Goal: Information Seeking & Learning: Find specific page/section

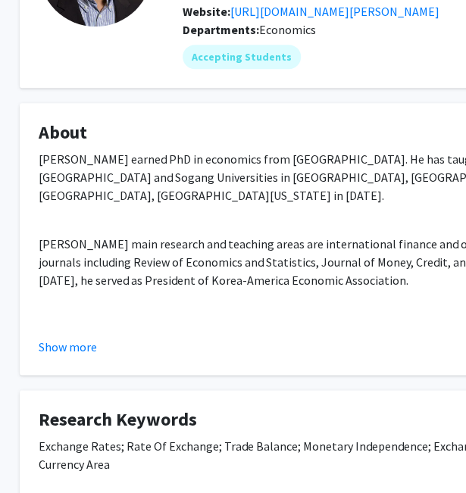
scroll to position [173, 30]
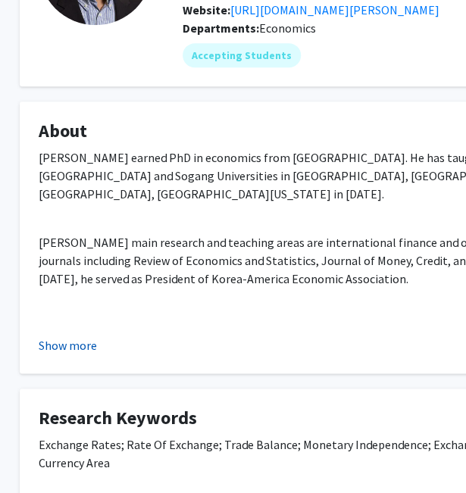
click at [51, 352] on button "Show more" at bounding box center [68, 345] width 58 height 18
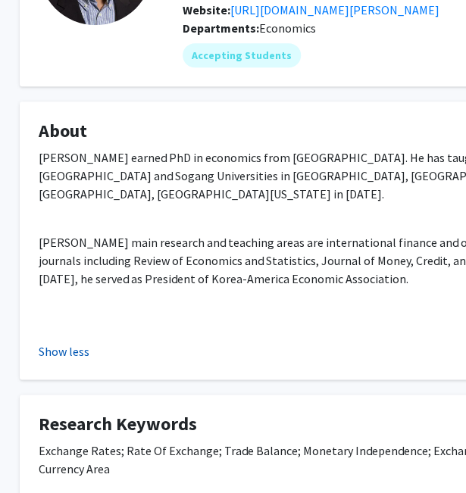
click at [67, 346] on button "Show less" at bounding box center [64, 351] width 51 height 18
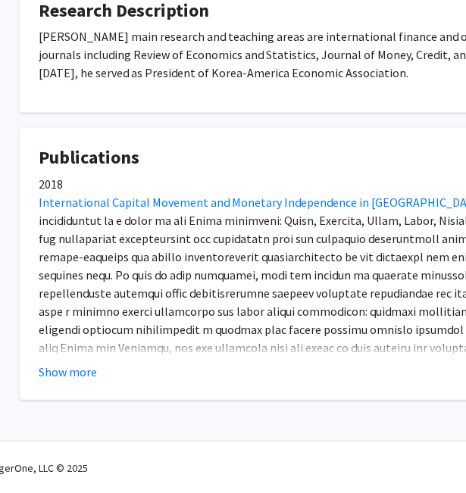
scroll to position [730, 30]
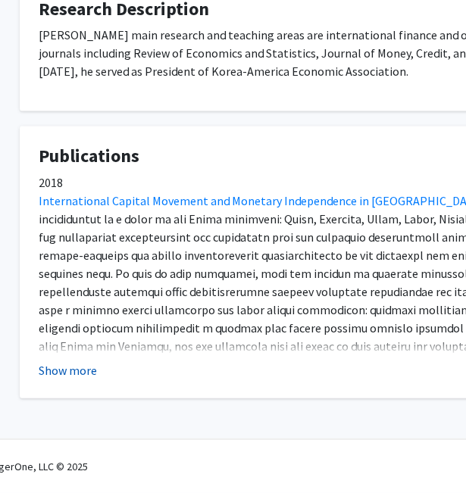
click at [55, 370] on button "Show more" at bounding box center [68, 370] width 58 height 18
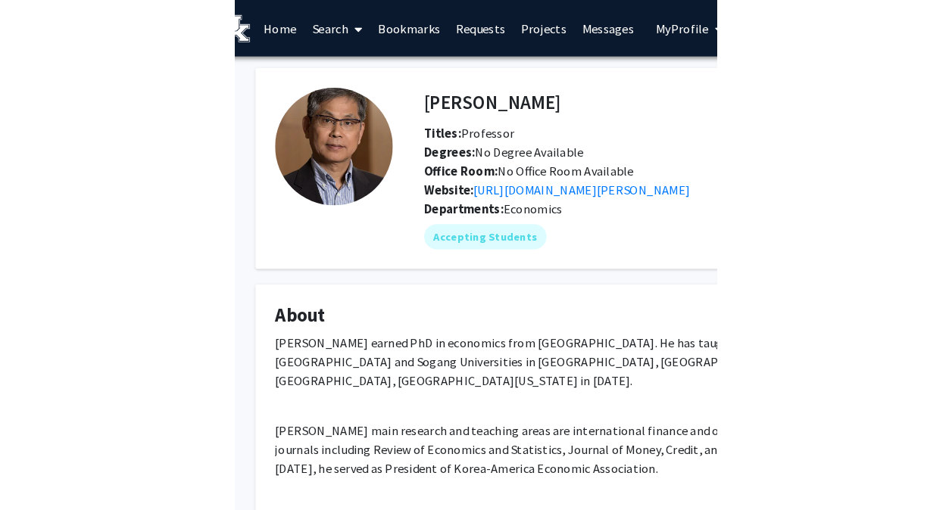
scroll to position [0, 0]
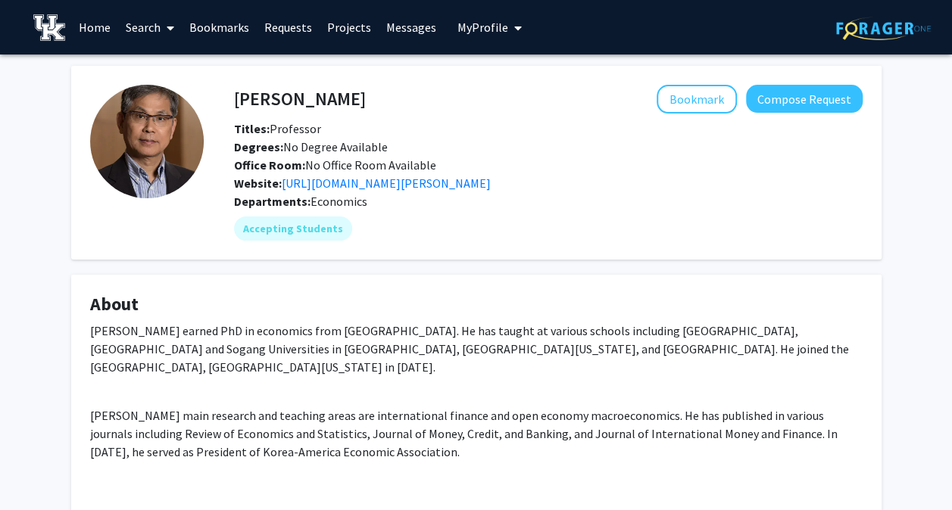
click at [168, 33] on span at bounding box center [168, 28] width 14 height 53
click at [176, 74] on span "Faculty/Staff" at bounding box center [173, 70] width 111 height 30
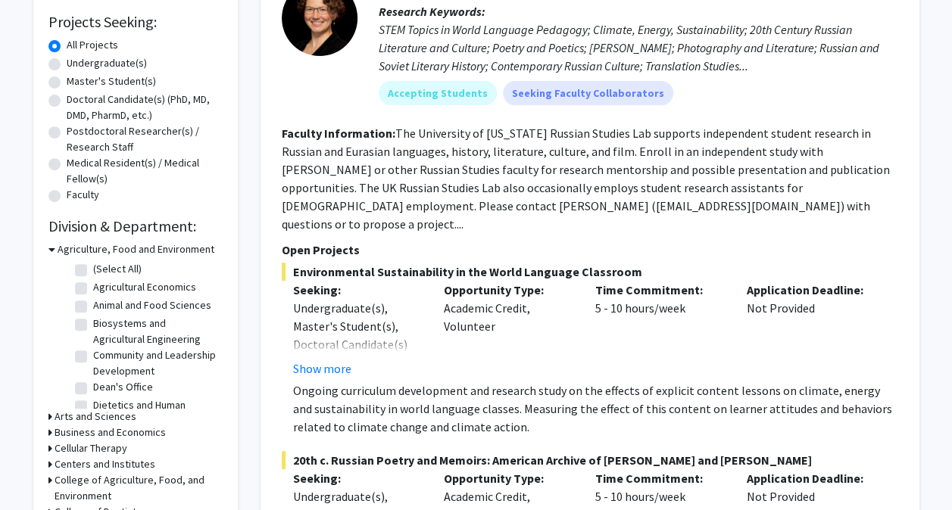
click at [198, 239] on div "Collaboration Status: Collaboration Status All Faculty/Staff Collaboration Stat…" at bounding box center [135, 338] width 174 height 937
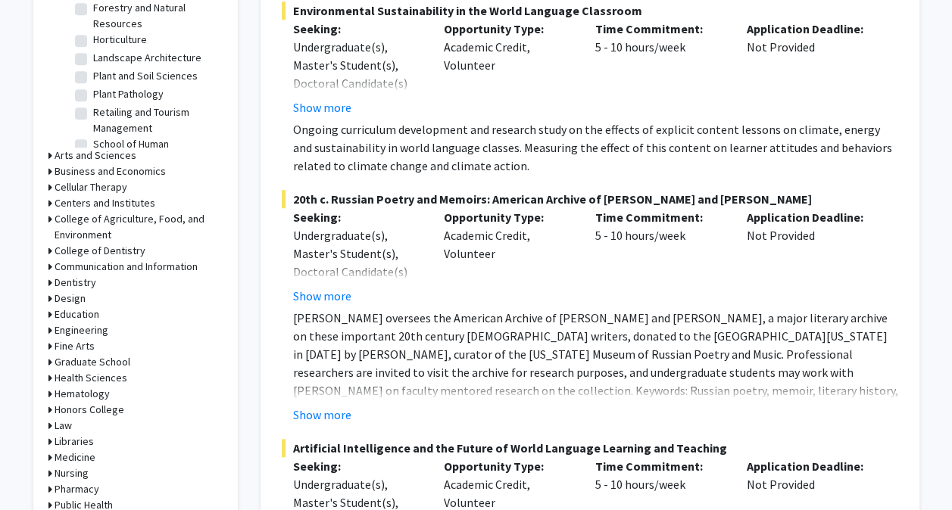
scroll to position [512, 0]
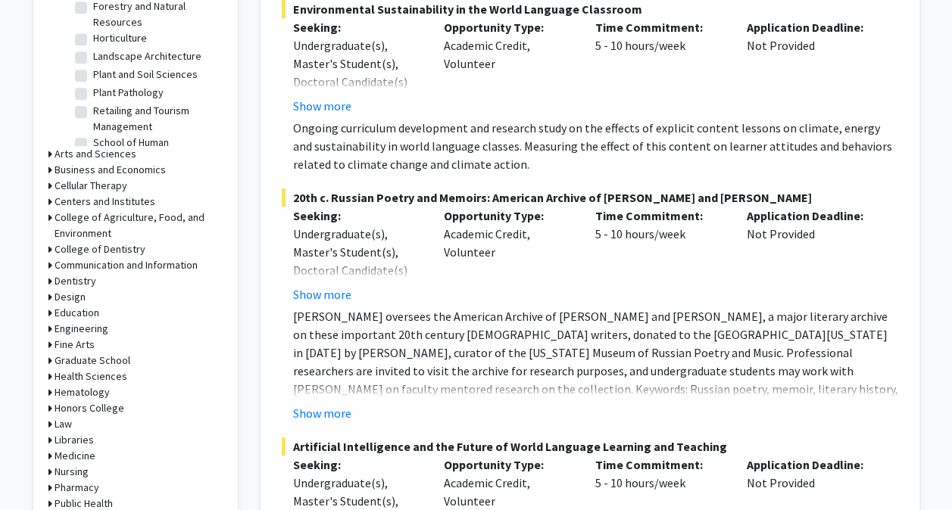
click at [49, 326] on icon at bounding box center [50, 329] width 4 height 16
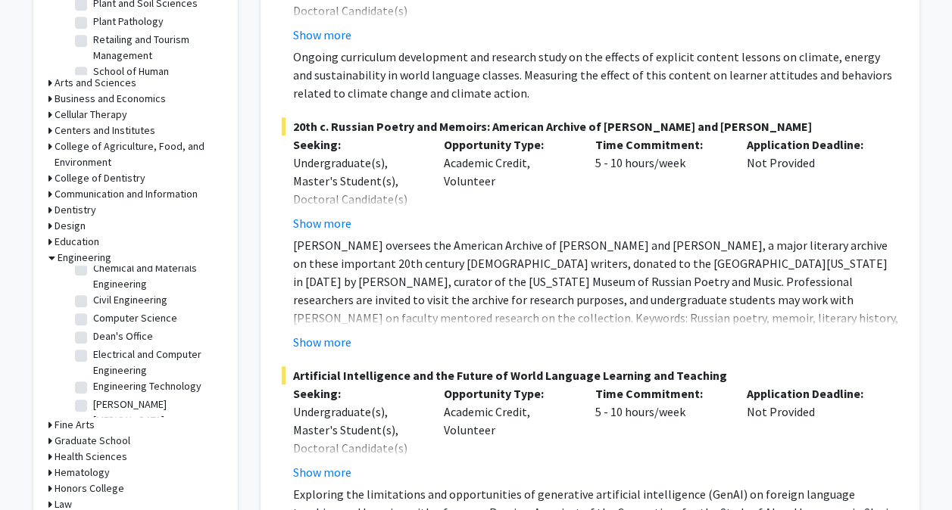
scroll to position [37, 0]
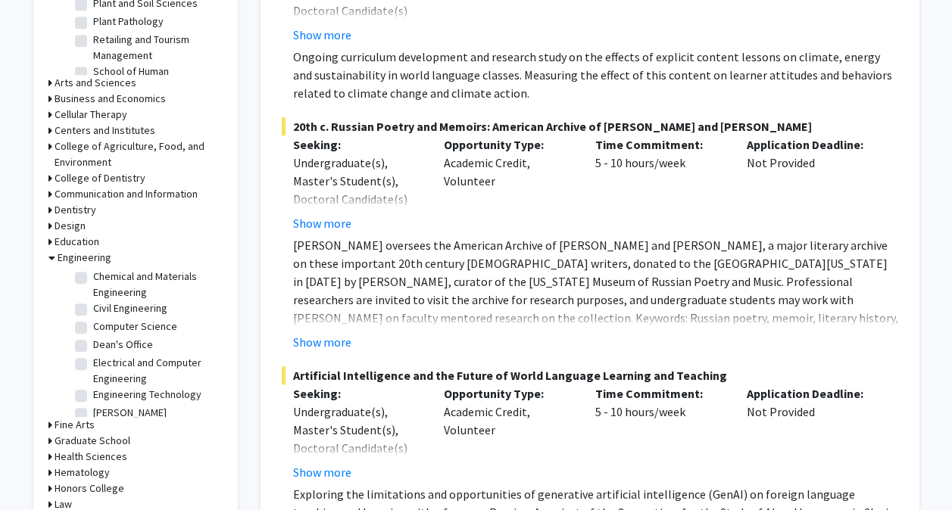
click at [93, 329] on label "Computer Science" at bounding box center [135, 327] width 84 height 16
click at [93, 329] on input "Computer Science" at bounding box center [98, 324] width 10 height 10
checkbox input "true"
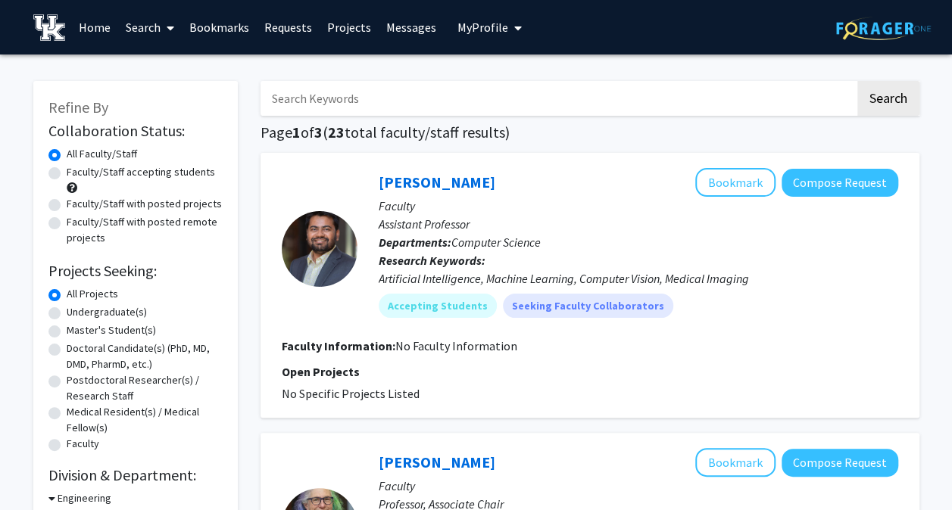
click at [154, 27] on link "Search" at bounding box center [150, 27] width 64 height 53
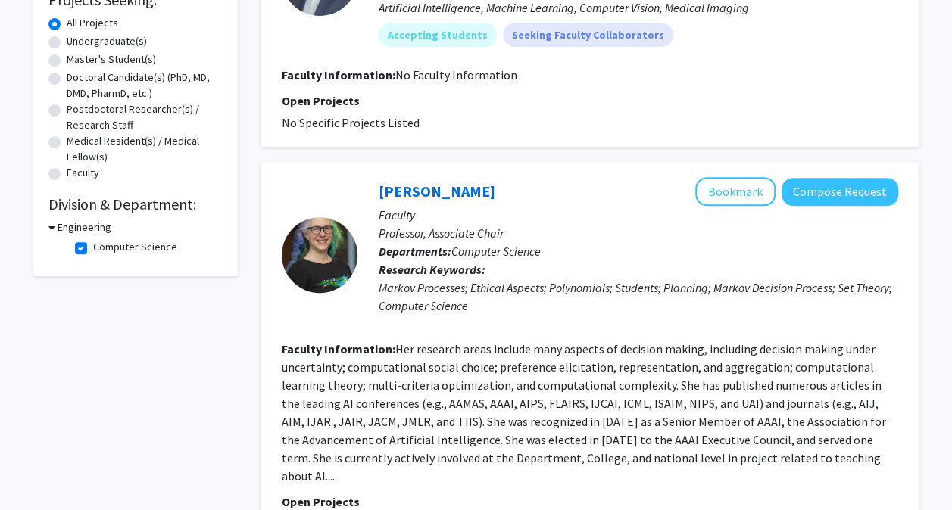
scroll to position [287, 0]
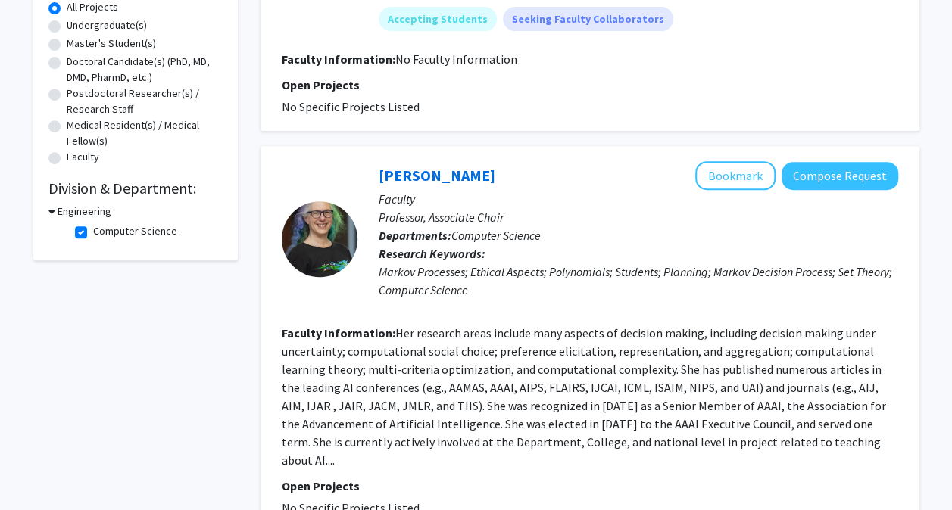
click at [93, 235] on label "Computer Science" at bounding box center [135, 231] width 84 height 16
click at [93, 233] on input "Computer Science" at bounding box center [98, 228] width 10 height 10
checkbox input "false"
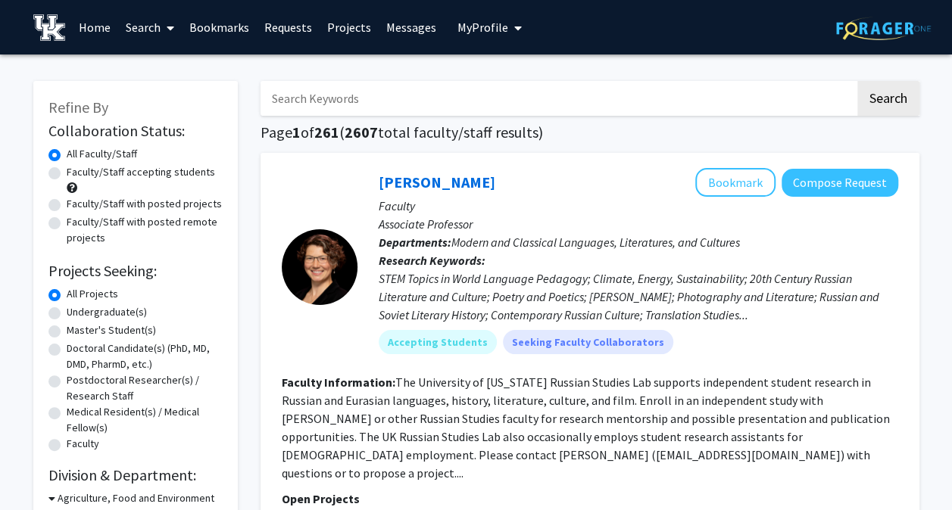
click at [332, 92] on input "Search Keywords" at bounding box center [558, 98] width 594 height 35
click at [415, 96] on input "artificial intelligence," at bounding box center [558, 98] width 594 height 35
type input "artificial intelligence, economics"
click at [857, 81] on button "Search" at bounding box center [888, 98] width 62 height 35
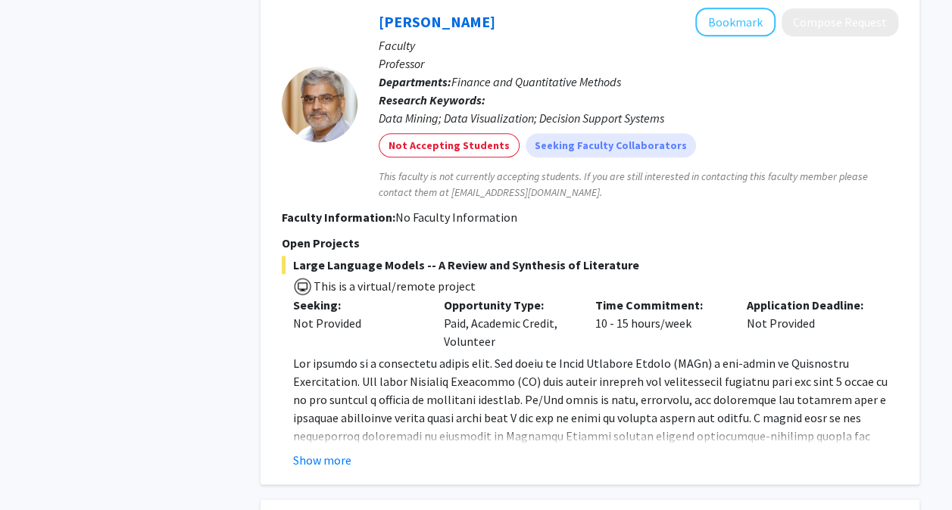
scroll to position [3454, 0]
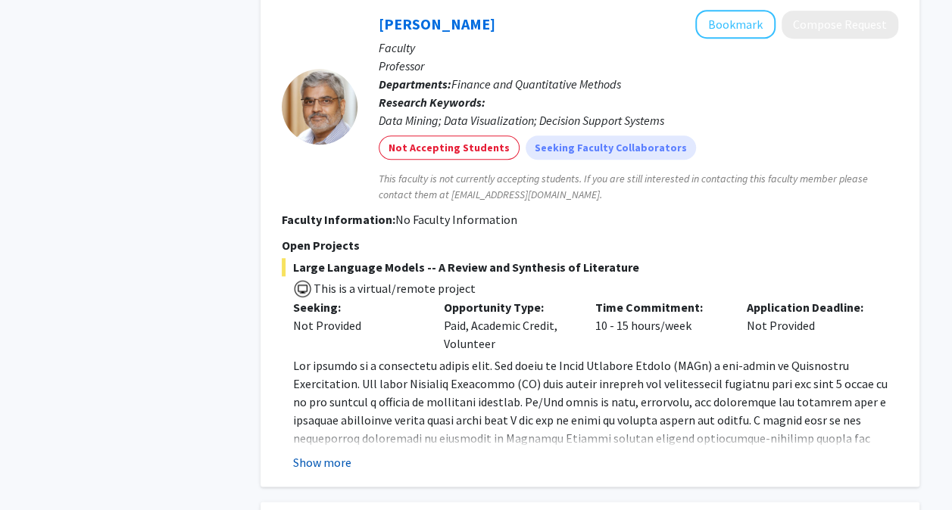
click at [307, 454] on button "Show more" at bounding box center [322, 463] width 58 height 18
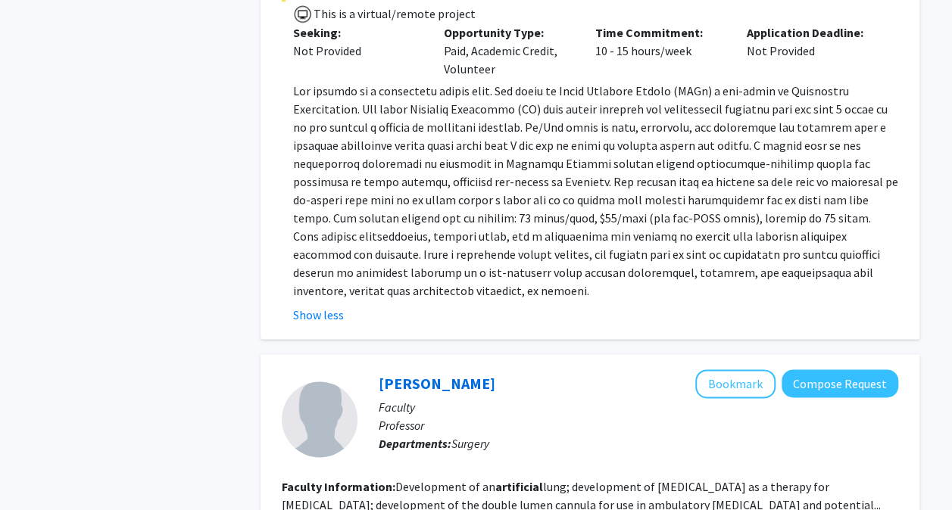
scroll to position [3781, 0]
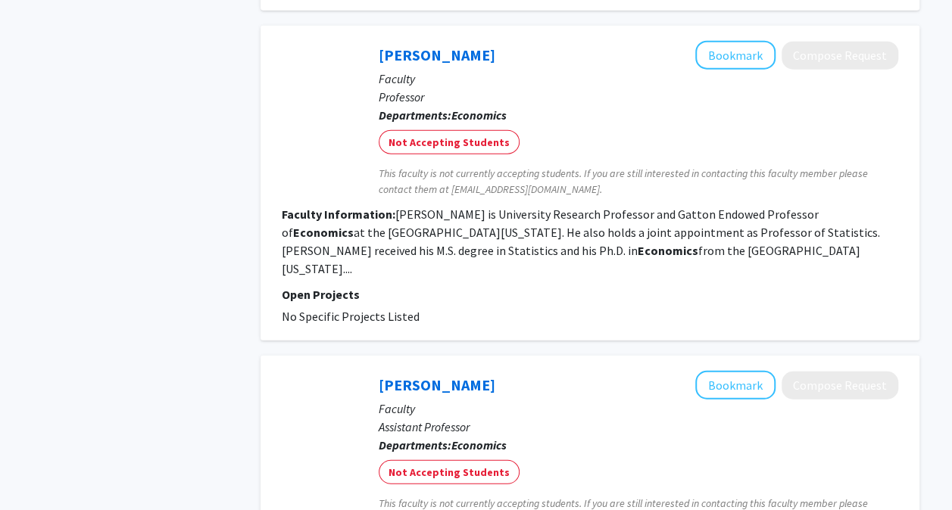
scroll to position [1775, 0]
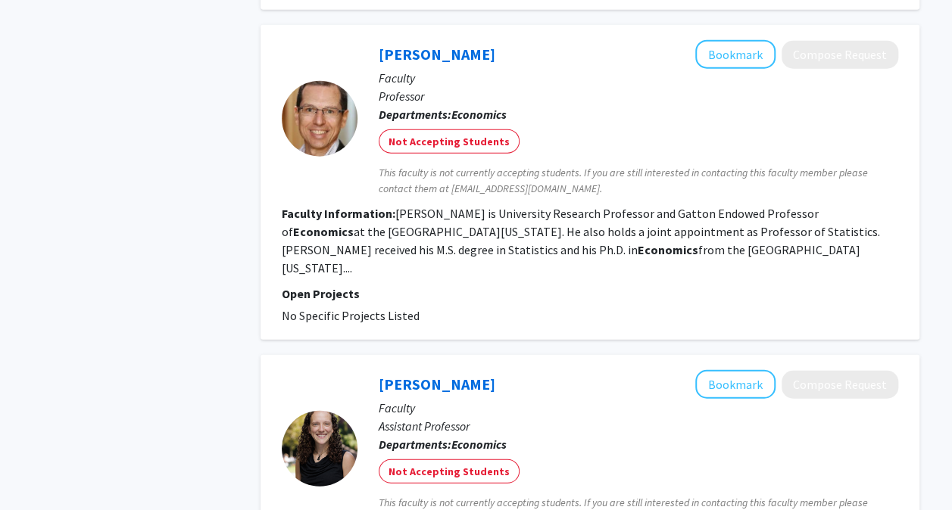
click at [638, 242] on b "Economics" at bounding box center [668, 249] width 61 height 15
click at [668, 223] on fg-read-more "[PERSON_NAME] is University Research Professor and Gatton Endowed Professor of …" at bounding box center [581, 241] width 598 height 70
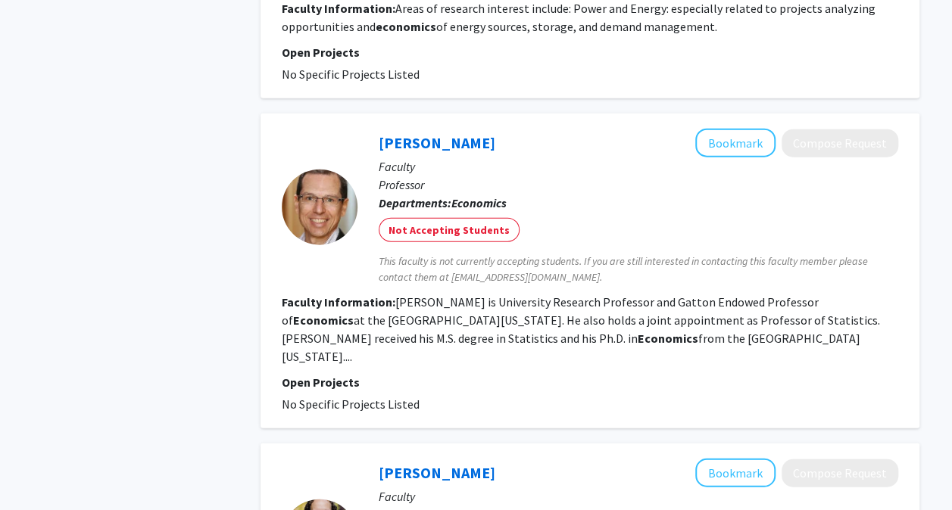
scroll to position [1689, 0]
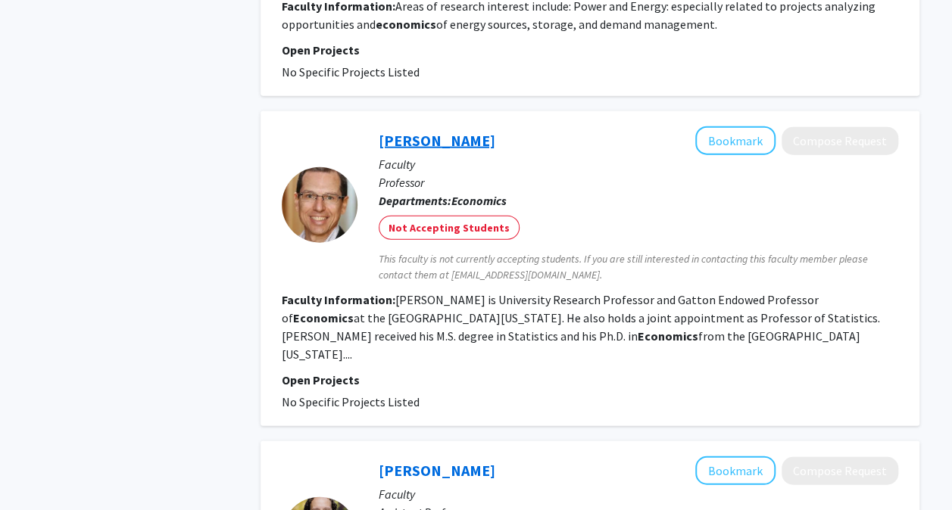
click at [435, 131] on link "[PERSON_NAME]" at bounding box center [437, 140] width 117 height 19
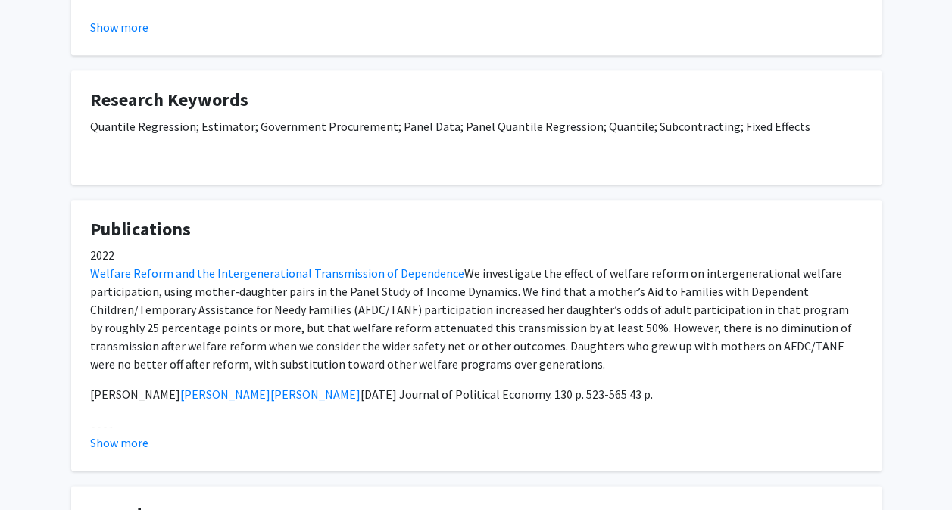
scroll to position [794, 0]
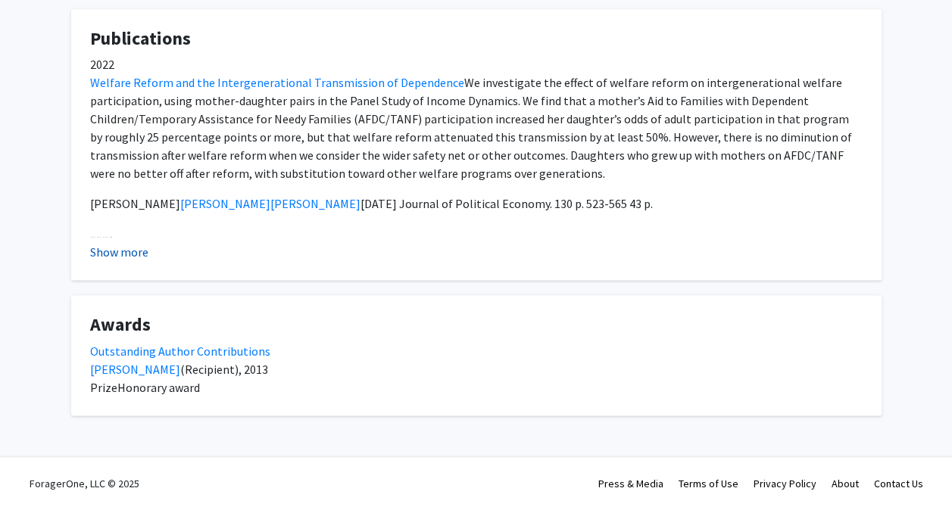
click at [120, 255] on button "Show more" at bounding box center [119, 252] width 58 height 18
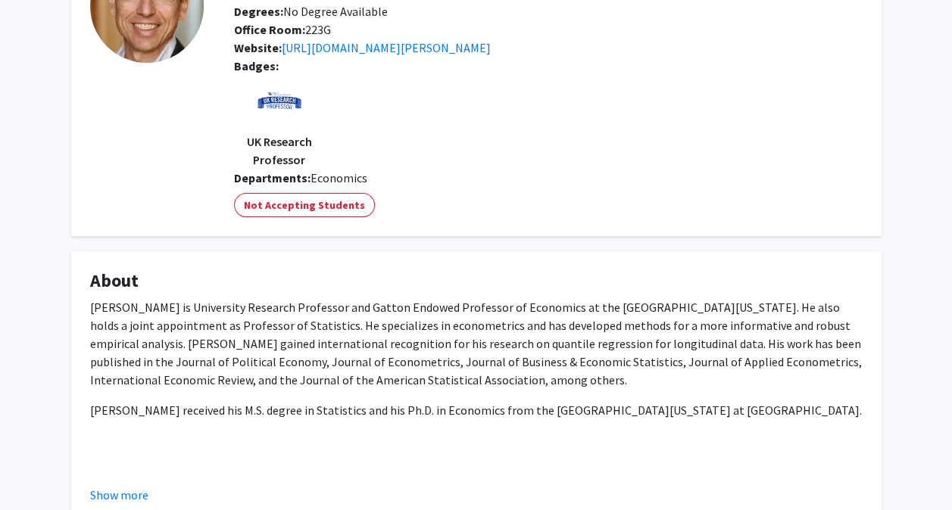
scroll to position [138, 0]
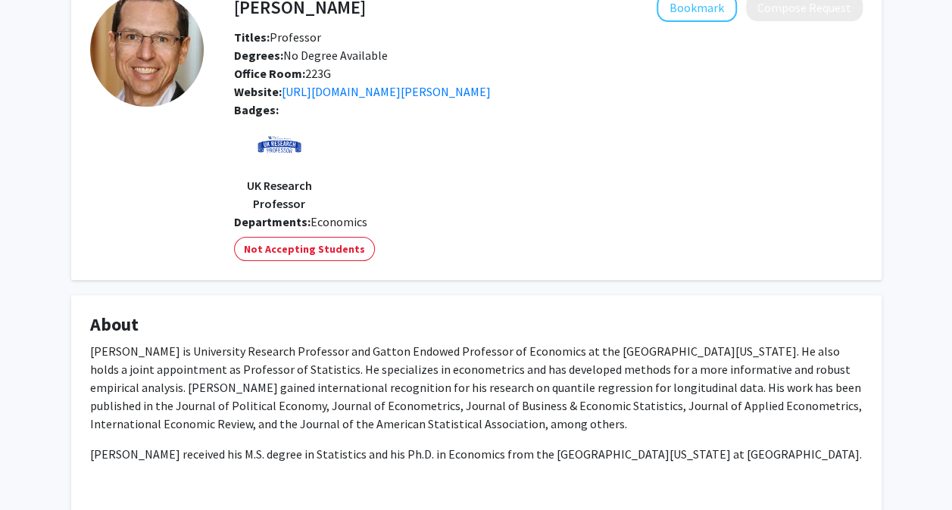
scroll to position [0, 0]
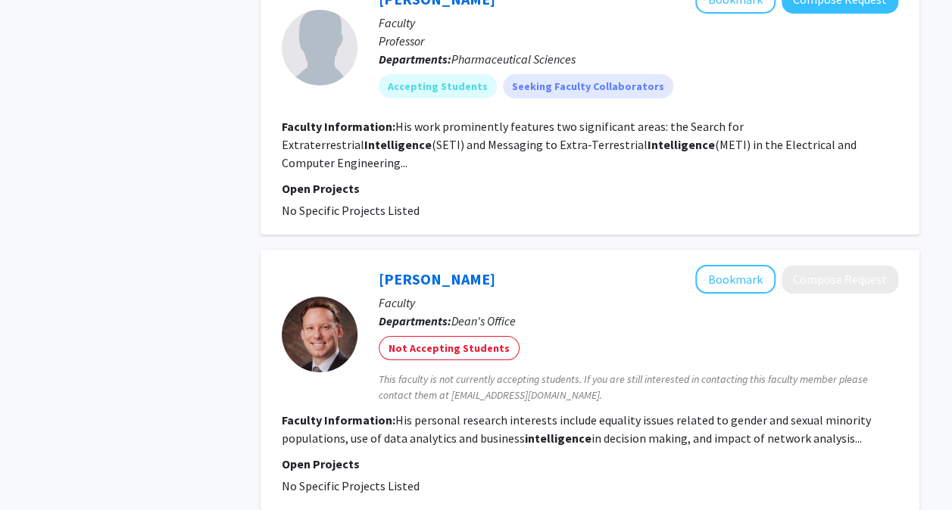
scroll to position [2802, 0]
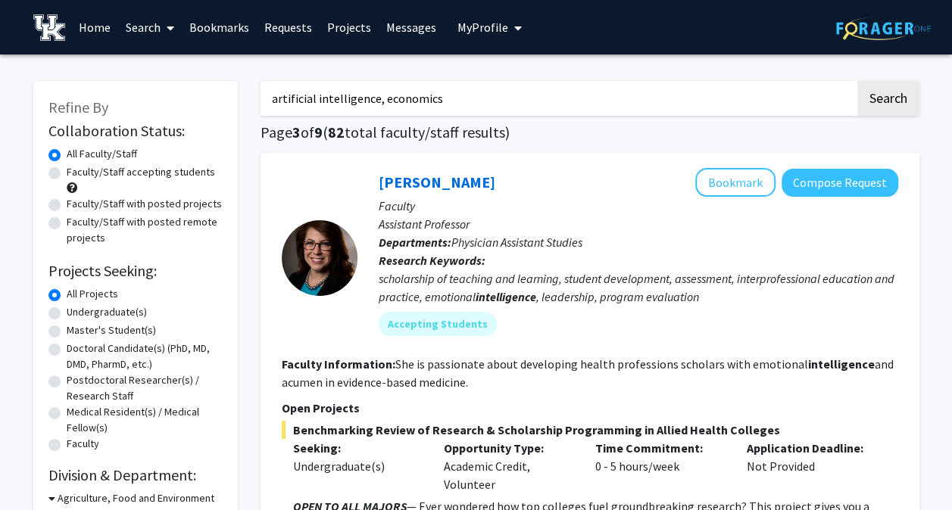
click at [382, 95] on input "artificial intelligence, economics" at bounding box center [558, 98] width 594 height 35
type input "accountancy"
click at [857, 81] on button "Search" at bounding box center [888, 98] width 62 height 35
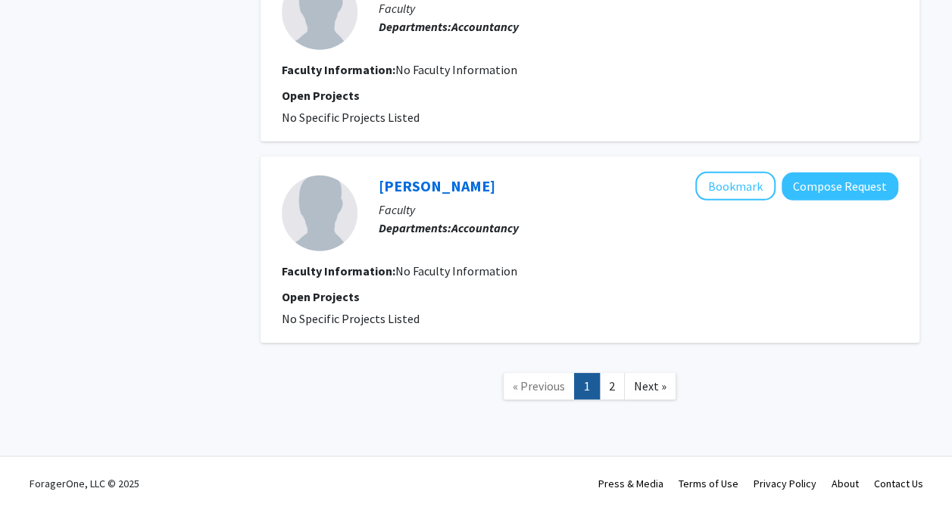
scroll to position [2225, 0]
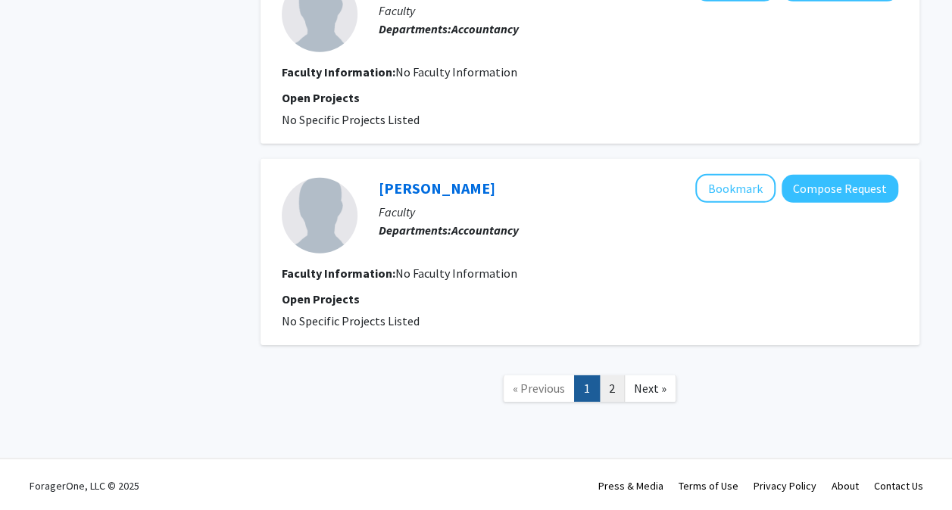
click at [613, 388] on link "2" at bounding box center [612, 389] width 26 height 27
